Goal: Task Accomplishment & Management: Manage account settings

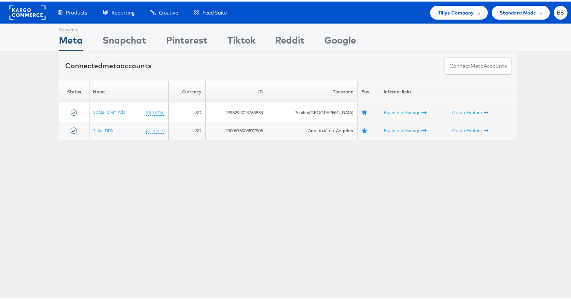
click at [444, 6] on div "Tillys Company" at bounding box center [459, 11] width 58 height 14
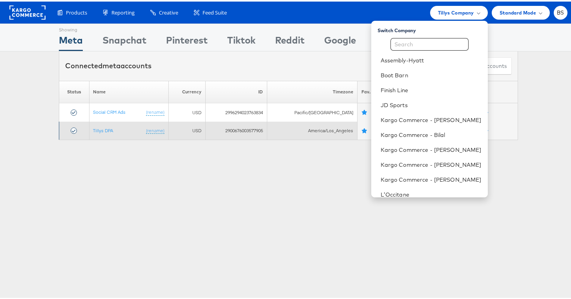
click at [253, 128] on td "2900676003577905" at bounding box center [237, 129] width 62 height 18
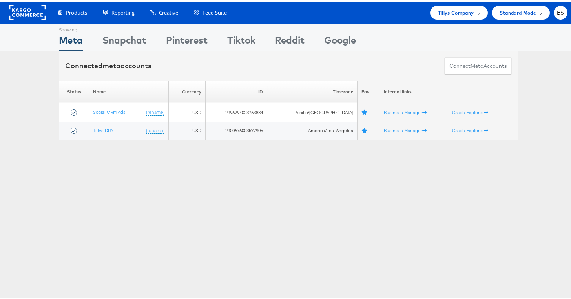
click at [527, 13] on span "Standard Mode" at bounding box center [517, 11] width 36 height 8
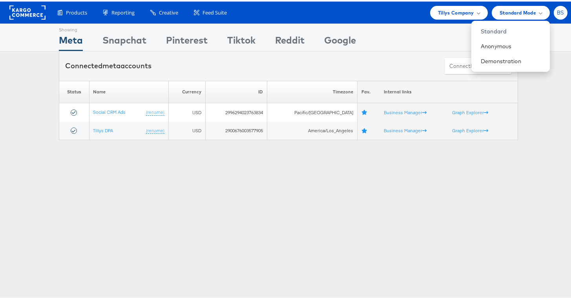
click at [557, 9] on span "BS" at bounding box center [560, 11] width 7 height 5
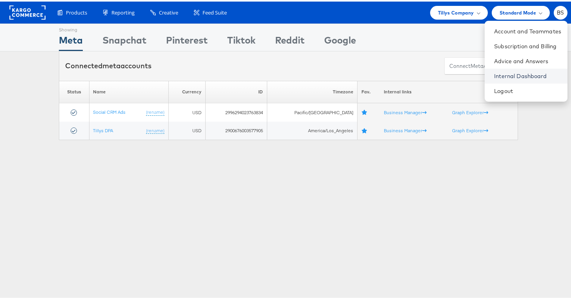
click at [522, 71] on link "Internal Dashboard" at bounding box center [527, 75] width 67 height 8
click at [446, 255] on div "Showing Meta Showing Snapchat Showing Pinterest Showing Tiktok Showing Reddit S…" at bounding box center [288, 218] width 577 height 392
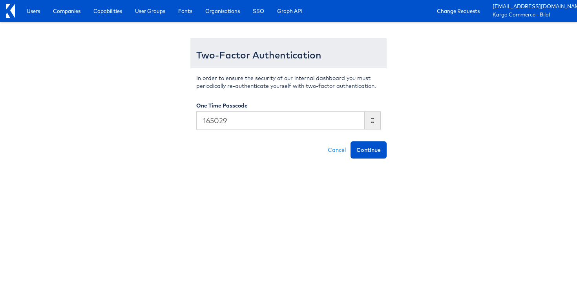
type input "165029"
click at [350, 141] on button "Continue" at bounding box center [368, 149] width 36 height 17
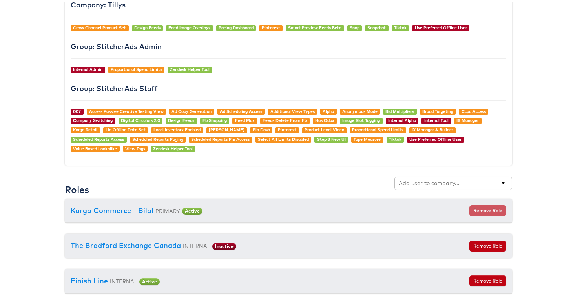
scroll to position [812, 0]
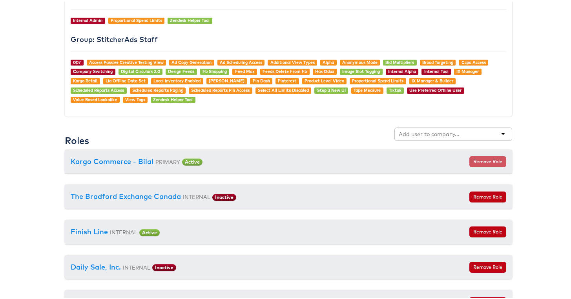
click at [416, 133] on input "text" at bounding box center [430, 133] width 62 height 8
type input "s"
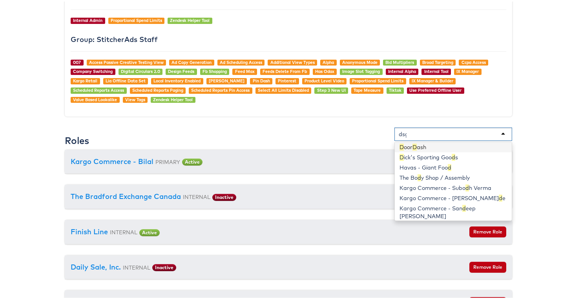
scroll to position [0, 0]
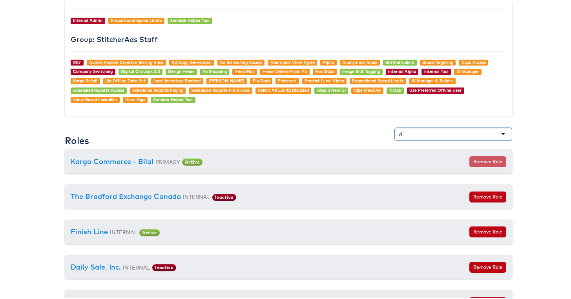
type input "di"
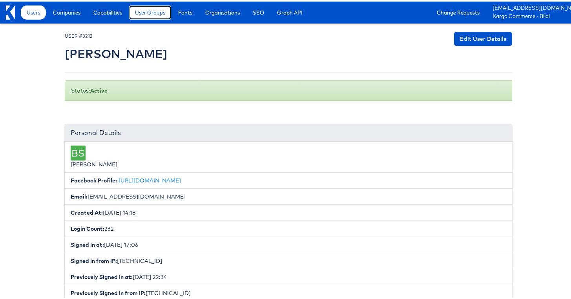
click at [145, 11] on span "User Groups" at bounding box center [150, 11] width 30 height 8
click at [34, 14] on span "Users" at bounding box center [33, 11] width 13 height 8
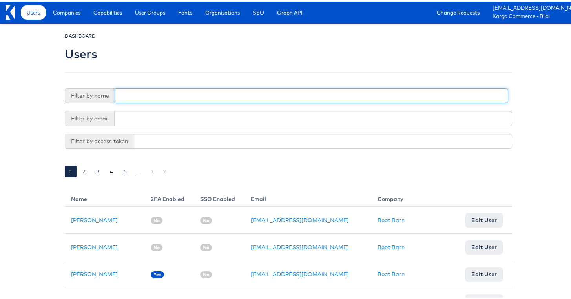
click at [157, 89] on input "text" at bounding box center [311, 94] width 393 height 15
type input "[PERSON_NAME]"
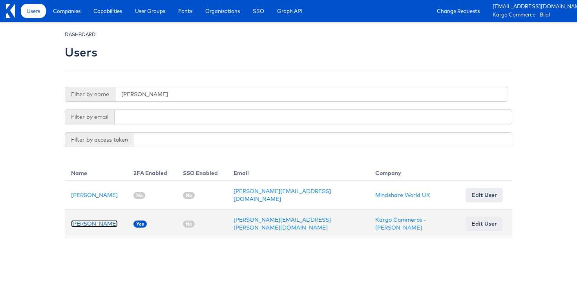
click at [106, 220] on link "[PERSON_NAME]" at bounding box center [94, 223] width 47 height 7
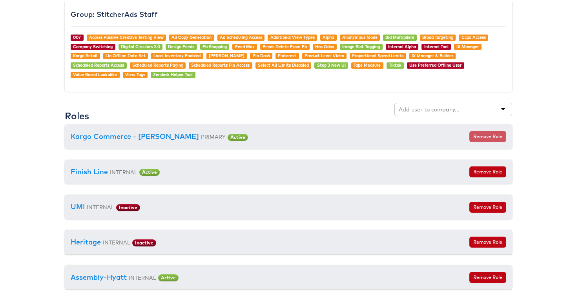
scroll to position [823, 0]
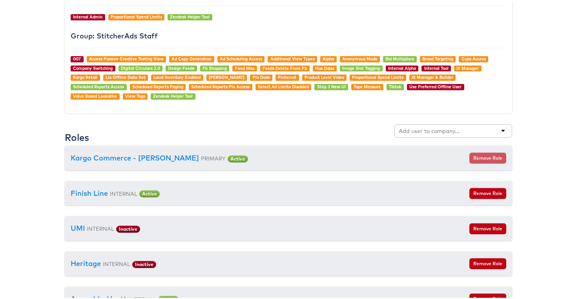
click at [435, 126] on input "text" at bounding box center [430, 130] width 62 height 8
type input "d"
type input "dick"
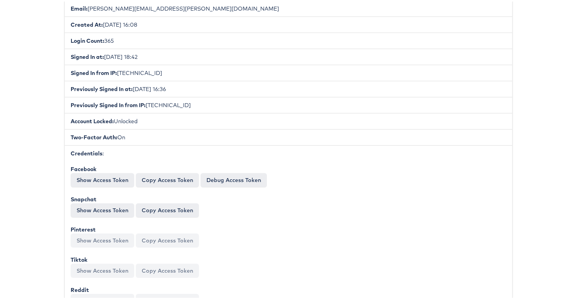
scroll to position [0, 0]
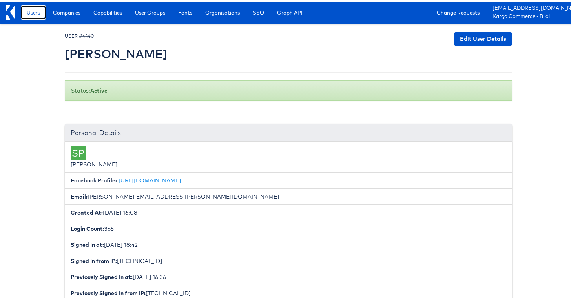
click at [30, 12] on span "Users" at bounding box center [33, 11] width 13 height 8
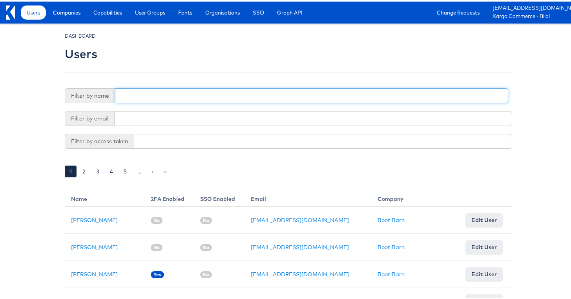
click at [139, 93] on input "text" at bounding box center [311, 94] width 393 height 15
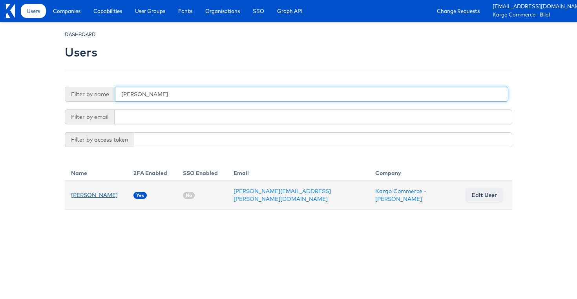
type input "mansi"
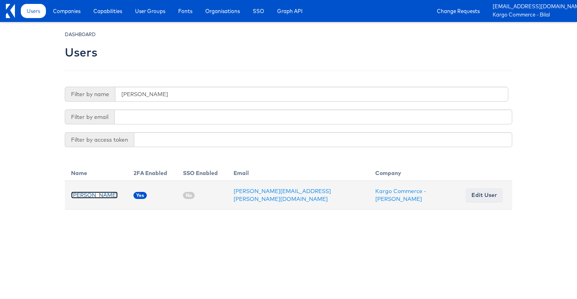
click at [82, 195] on link "Mansi Huang" at bounding box center [94, 194] width 47 height 7
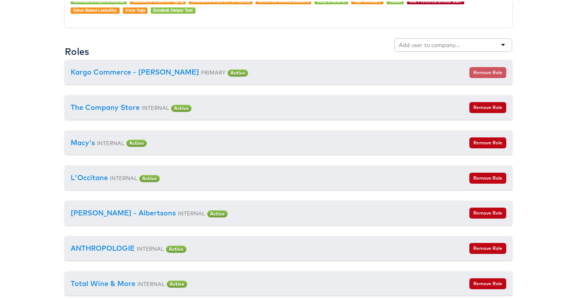
scroll to position [912, 0]
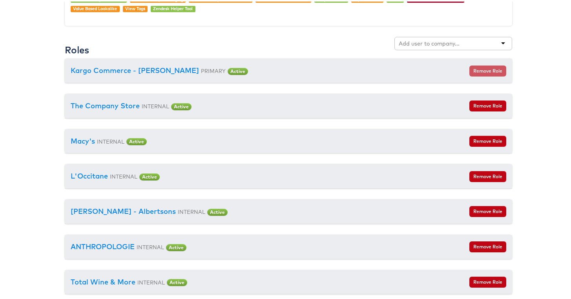
click at [410, 38] on input "text" at bounding box center [430, 42] width 62 height 8
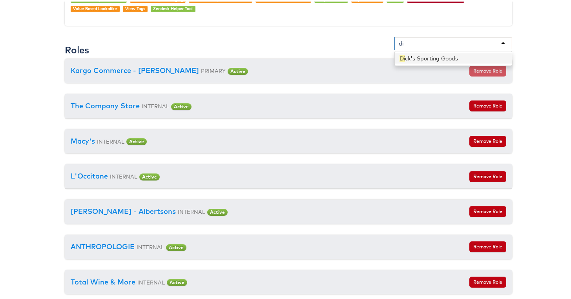
type input "d"
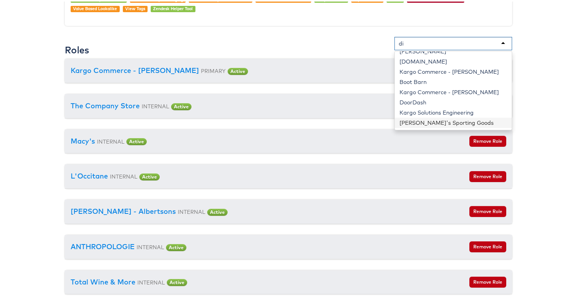
scroll to position [0, 0]
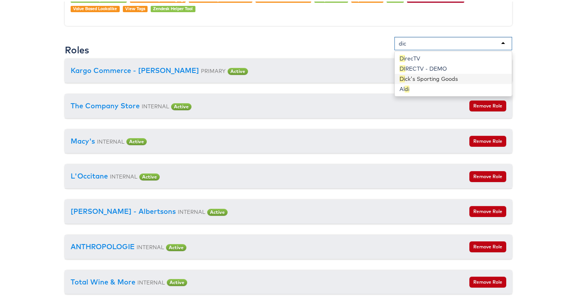
type input "dick"
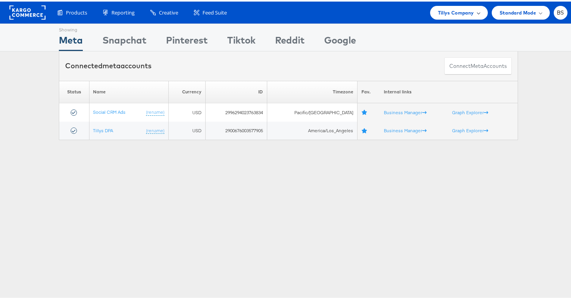
click at [465, 12] on span "Tillys Company" at bounding box center [456, 11] width 36 height 8
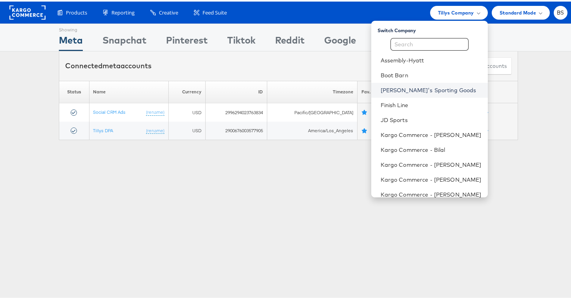
click at [418, 89] on link "[PERSON_NAME]'s Sporting Goods" at bounding box center [431, 89] width 101 height 8
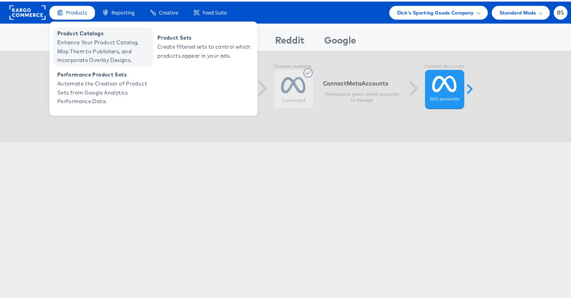
click at [82, 40] on span "Enhance Your Product Catalog, Map Them to Publishers, and Incorporate Overlay D…" at bounding box center [104, 49] width 94 height 27
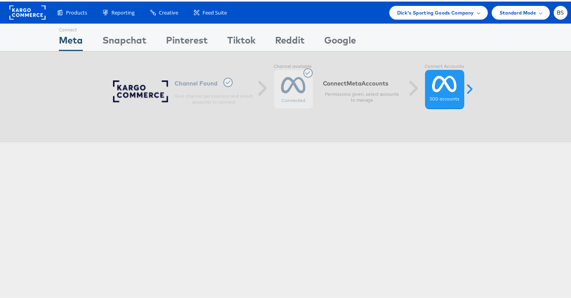
click at [219, 211] on div "Connect Meta Connect [GEOGRAPHIC_DATA] Connect Pinterest Connect Tiktok Connect…" at bounding box center [288, 218] width 577 height 392
click at [233, 155] on div "Connect Meta Connect [GEOGRAPHIC_DATA] Connect Pinterest Connect Tiktok Connect…" at bounding box center [288, 218] width 577 height 392
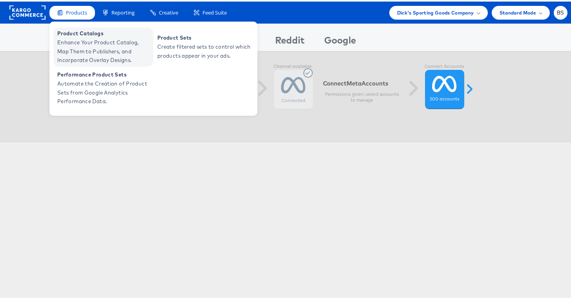
click at [78, 41] on span "Enhance Your Product Catalog, Map Them to Publishers, and Incorporate Overlay D…" at bounding box center [104, 49] width 94 height 27
